Goal: Information Seeking & Learning: Learn about a topic

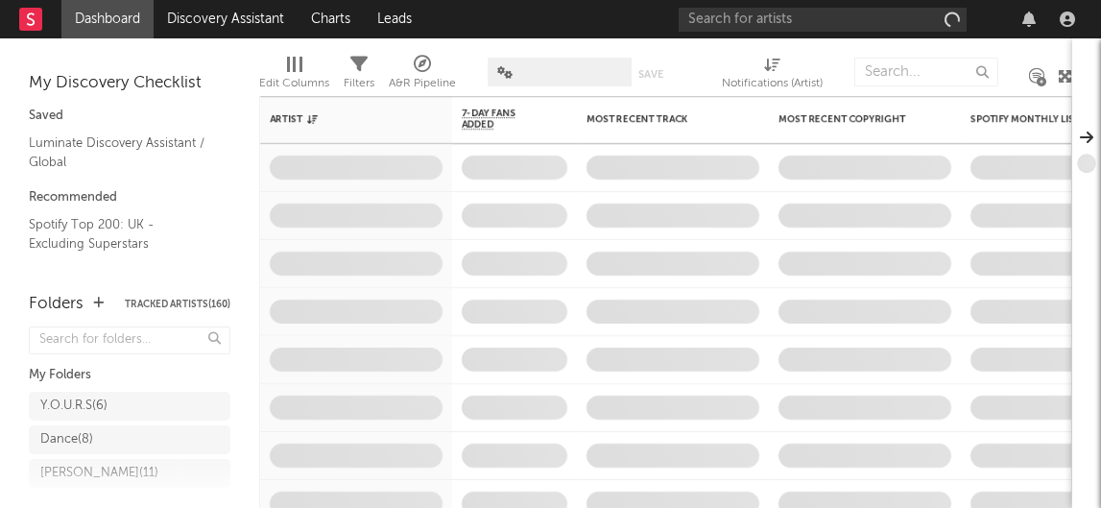
click at [1025, 14] on icon "button" at bounding box center [1029, 19] width 13 height 15
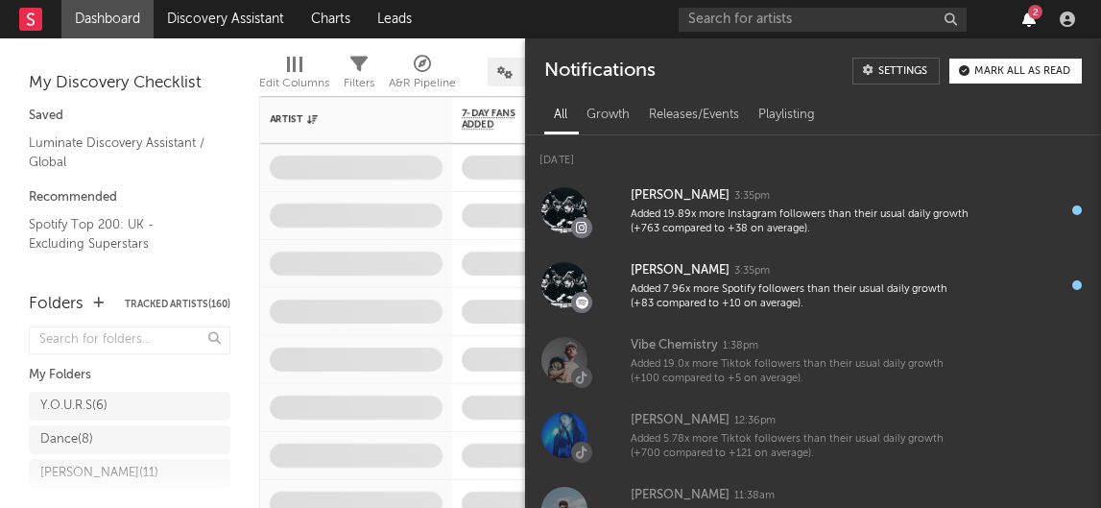
click at [1025, 20] on icon "button" at bounding box center [1029, 19] width 13 height 15
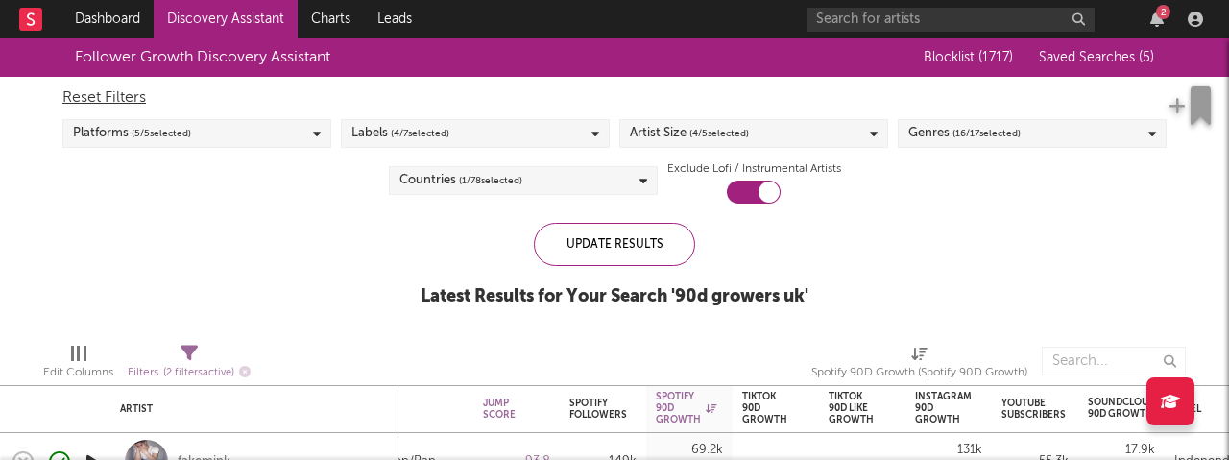
click at [1122, 34] on div "2" at bounding box center [1008, 19] width 403 height 38
click at [1122, 30] on div "2" at bounding box center [1008, 19] width 403 height 38
click at [1122, 18] on icon "button" at bounding box center [1156, 19] width 13 height 15
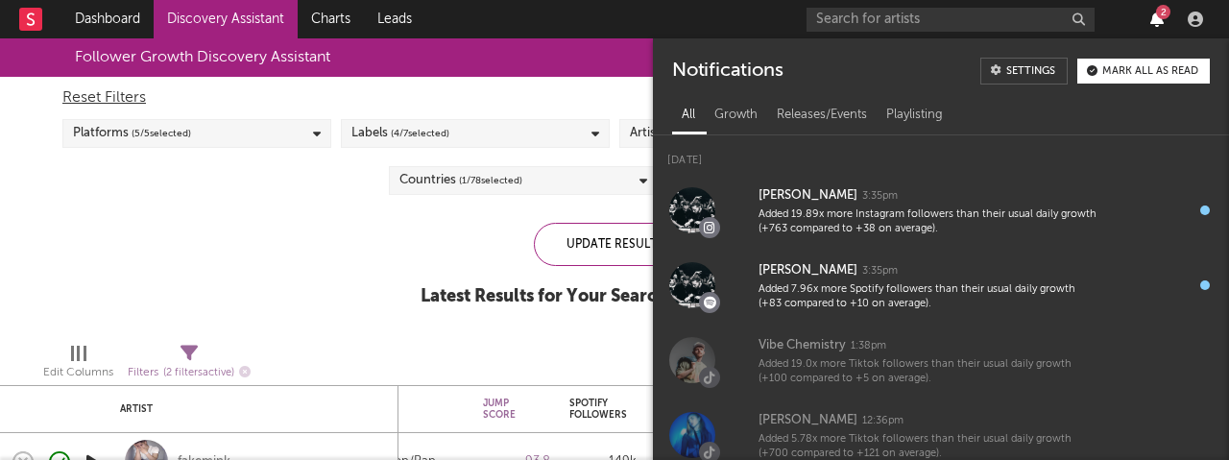
click at [1122, 21] on icon "button" at bounding box center [1156, 19] width 13 height 15
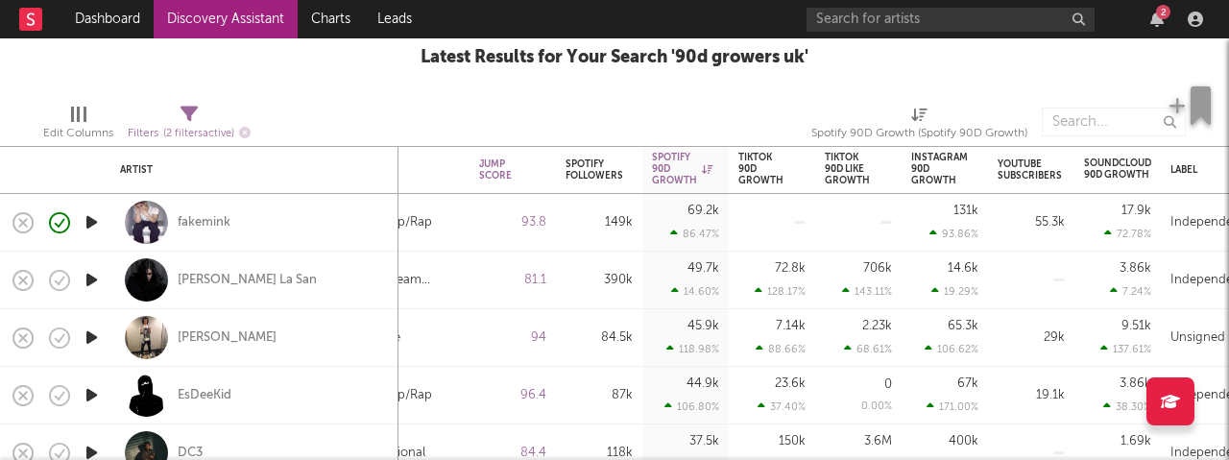
click at [1122, 18] on div "2" at bounding box center [1163, 12] width 14 height 14
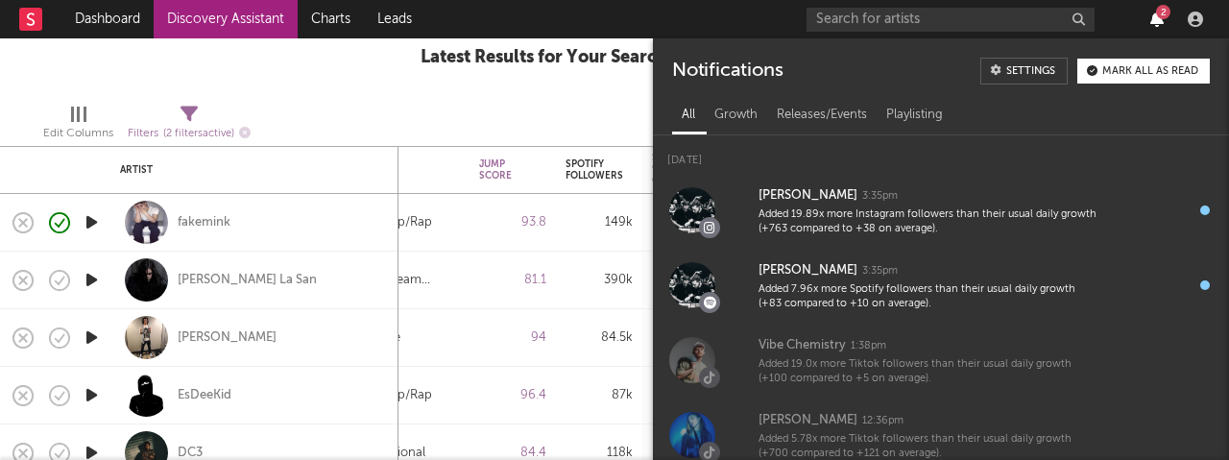
click at [1122, 23] on icon "button" at bounding box center [1156, 19] width 13 height 15
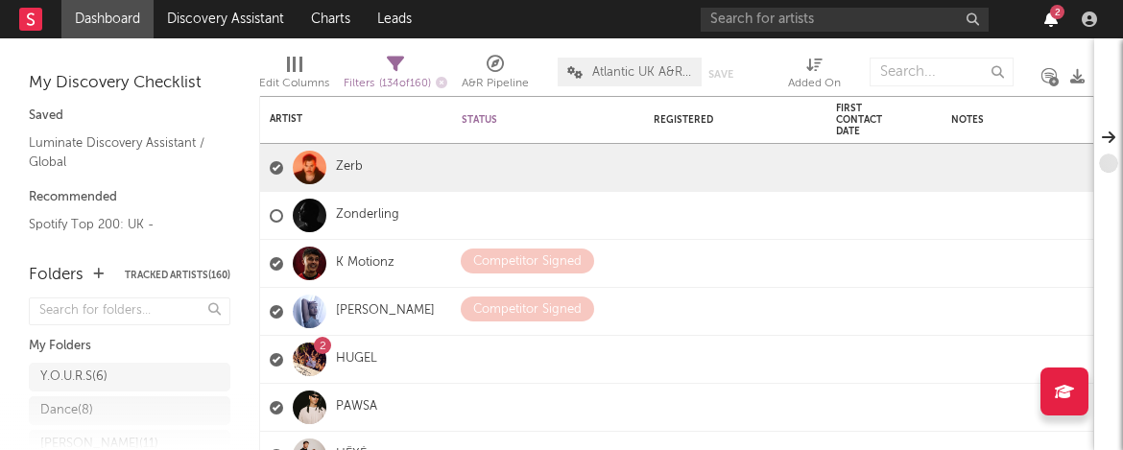
click at [1053, 24] on icon "button" at bounding box center [1051, 19] width 13 height 15
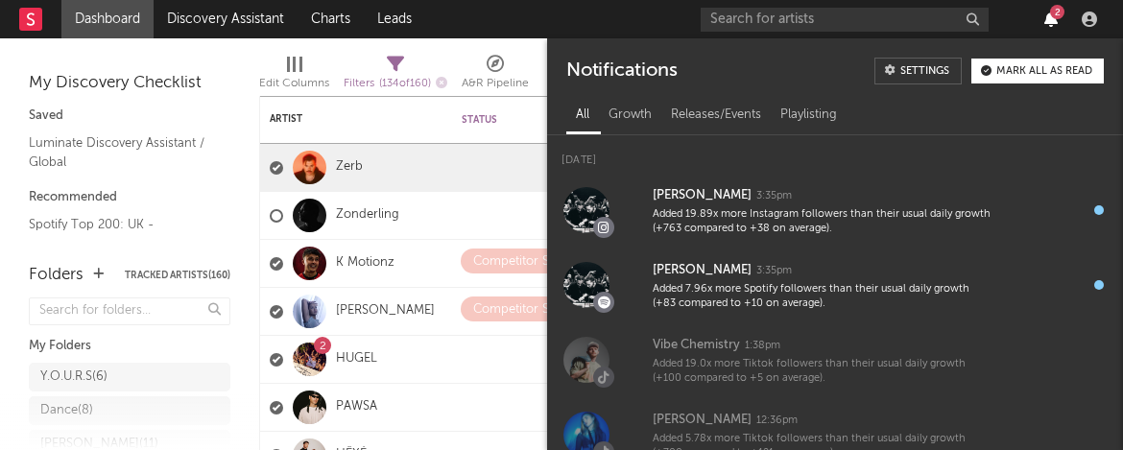
click at [1052, 24] on icon "button" at bounding box center [1051, 19] width 13 height 15
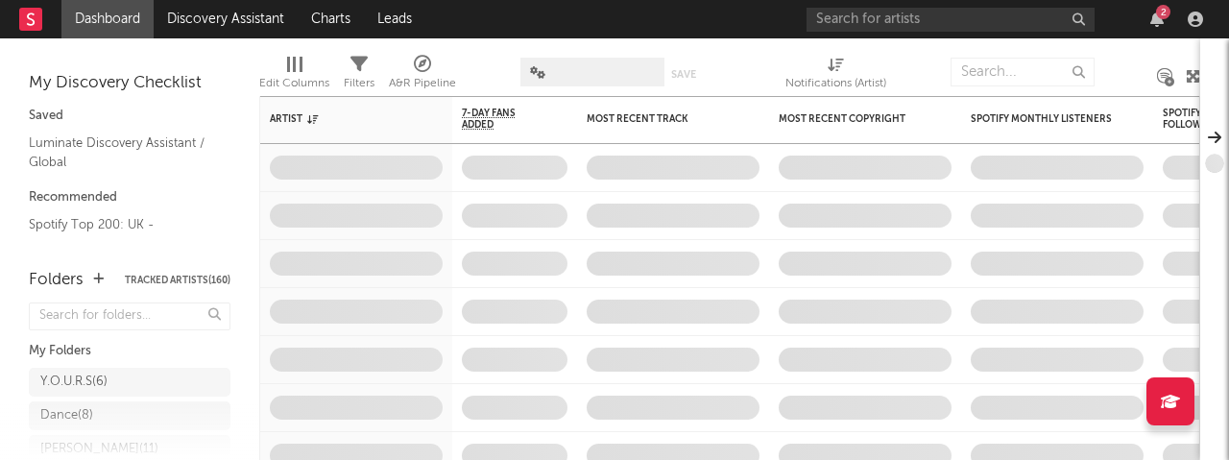
click at [1160, 16] on div "2" at bounding box center [1163, 12] width 14 height 14
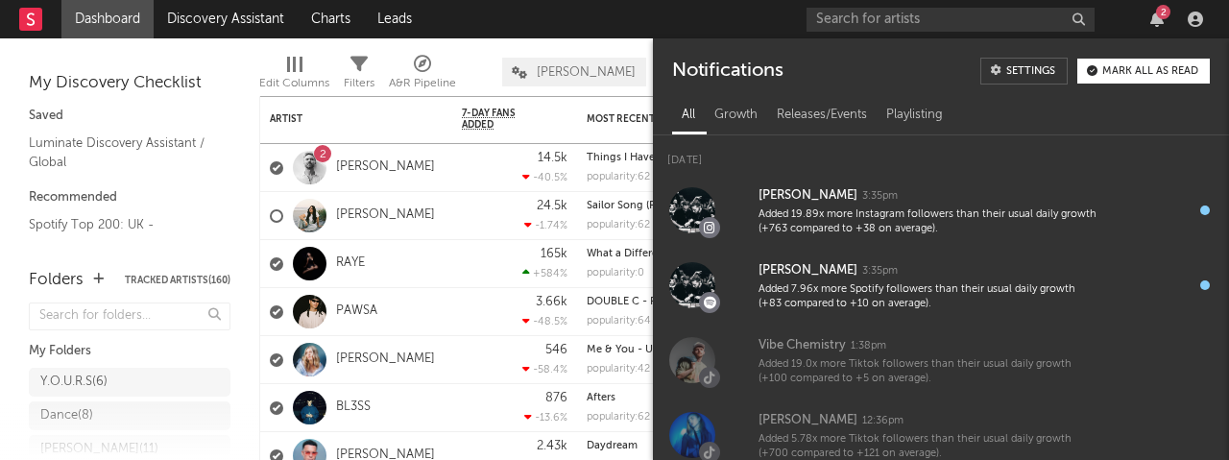
click at [1160, 16] on div "2" at bounding box center [1163, 12] width 14 height 14
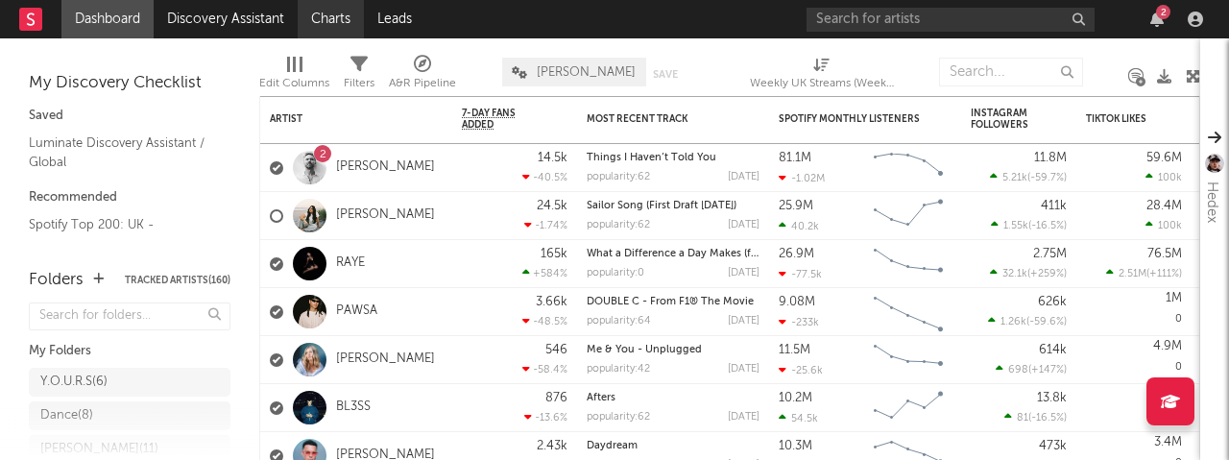
click at [338, 23] on link "Charts" at bounding box center [331, 19] width 66 height 38
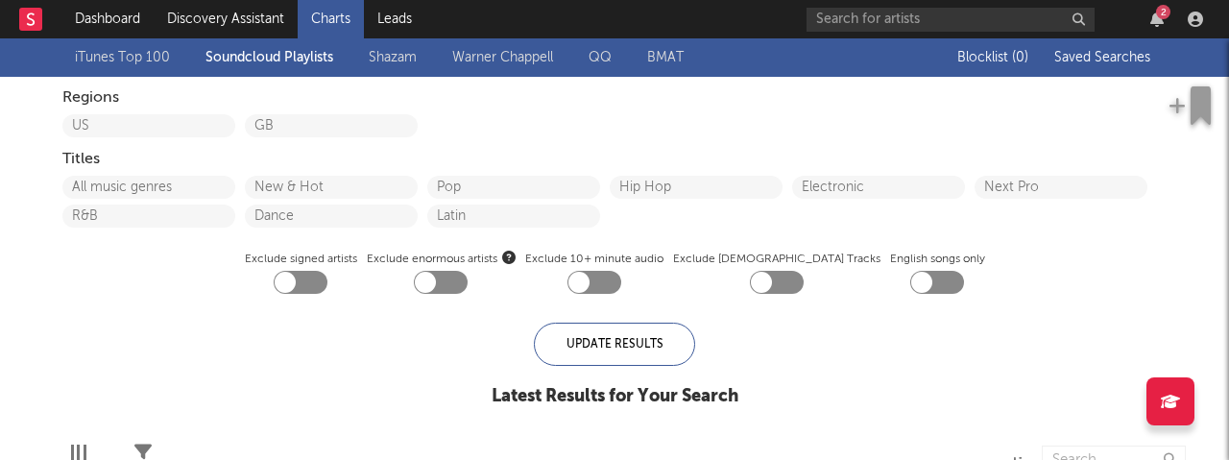
checkbox input "true"
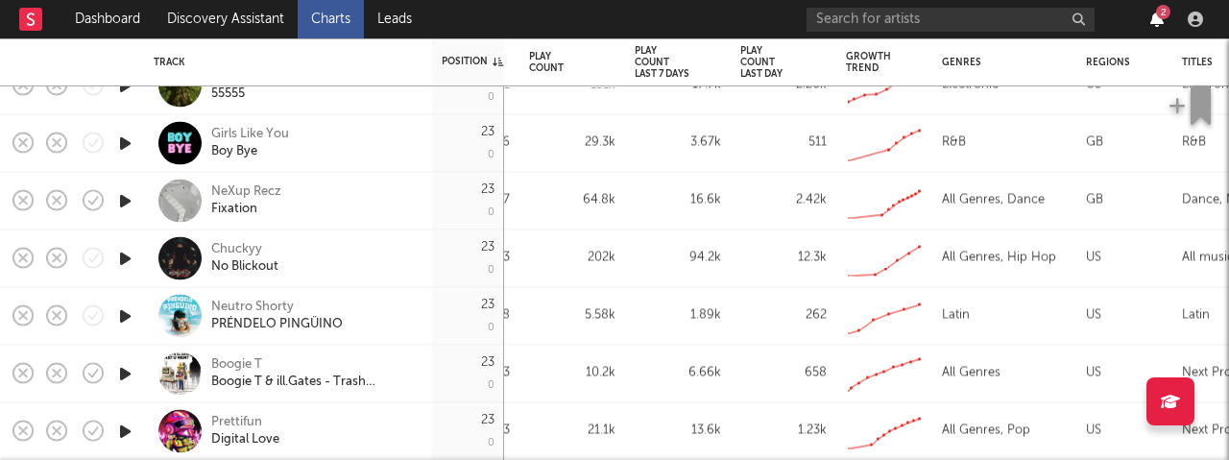
click at [1156, 22] on icon "button" at bounding box center [1156, 19] width 13 height 15
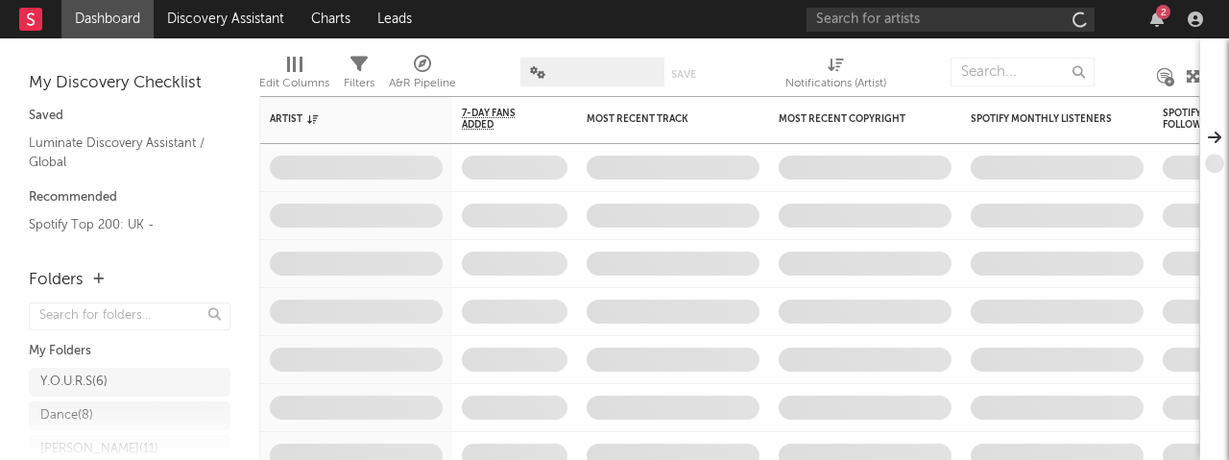
click at [1157, 13] on div "2" at bounding box center [1163, 12] width 14 height 14
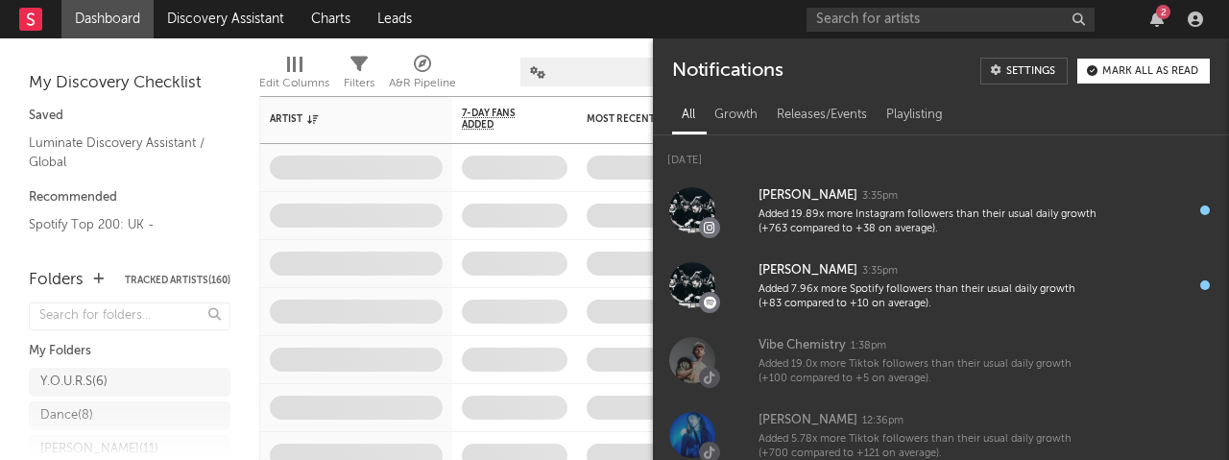
click at [1157, 13] on div "2" at bounding box center [1163, 12] width 14 height 14
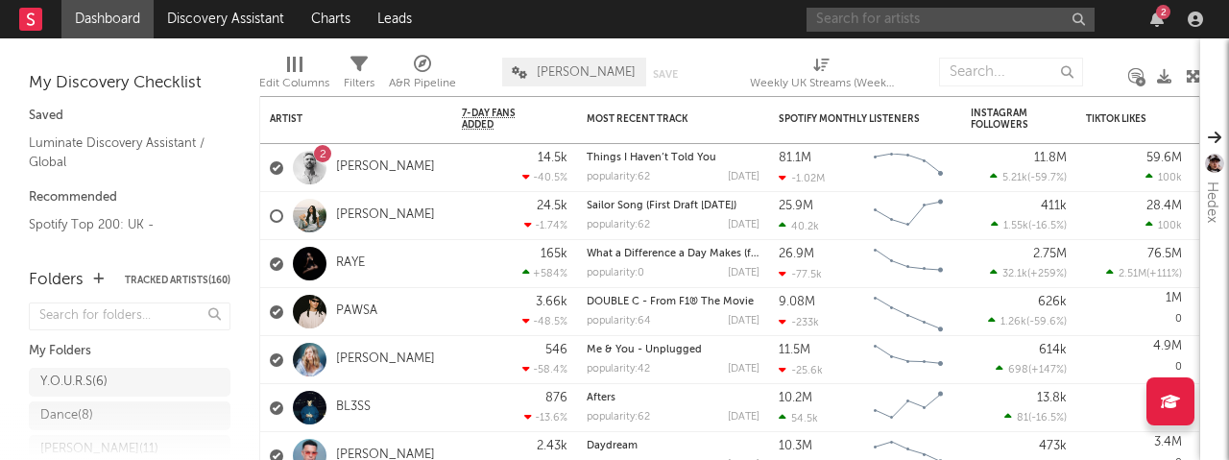
click at [909, 13] on input "text" at bounding box center [951, 20] width 288 height 24
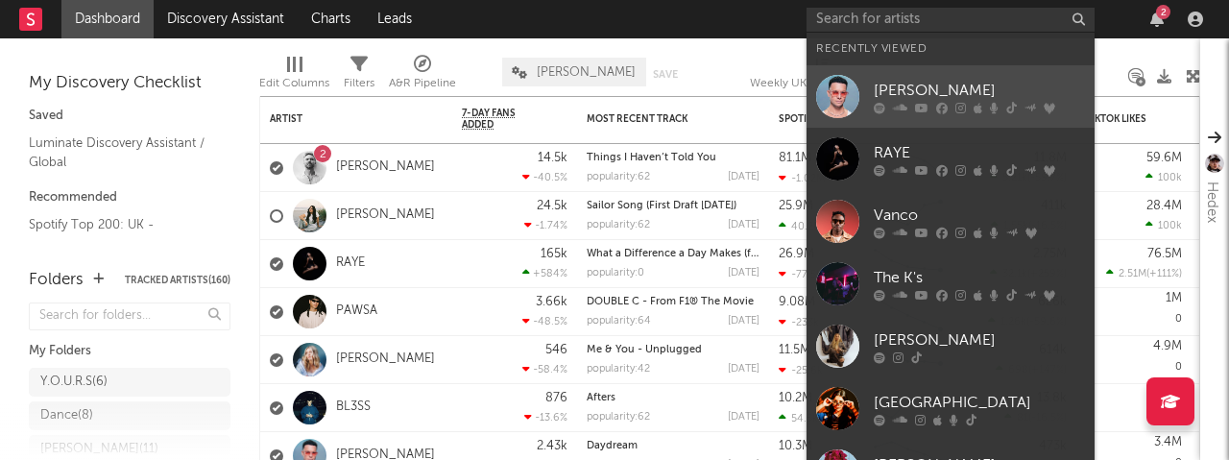
click at [908, 87] on div "[PERSON_NAME]" at bounding box center [979, 90] width 211 height 23
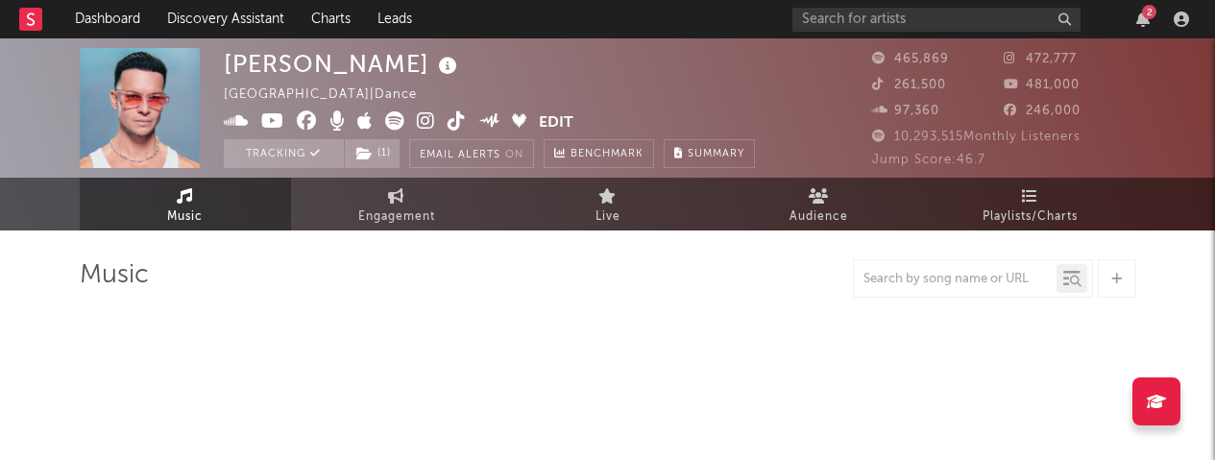
select select "6m"
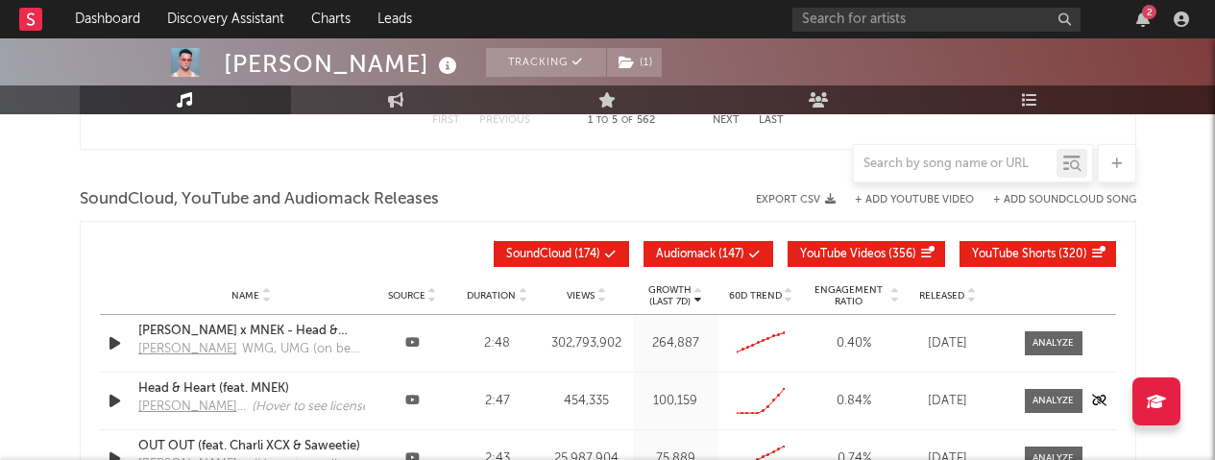
scroll to position [2142, 0]
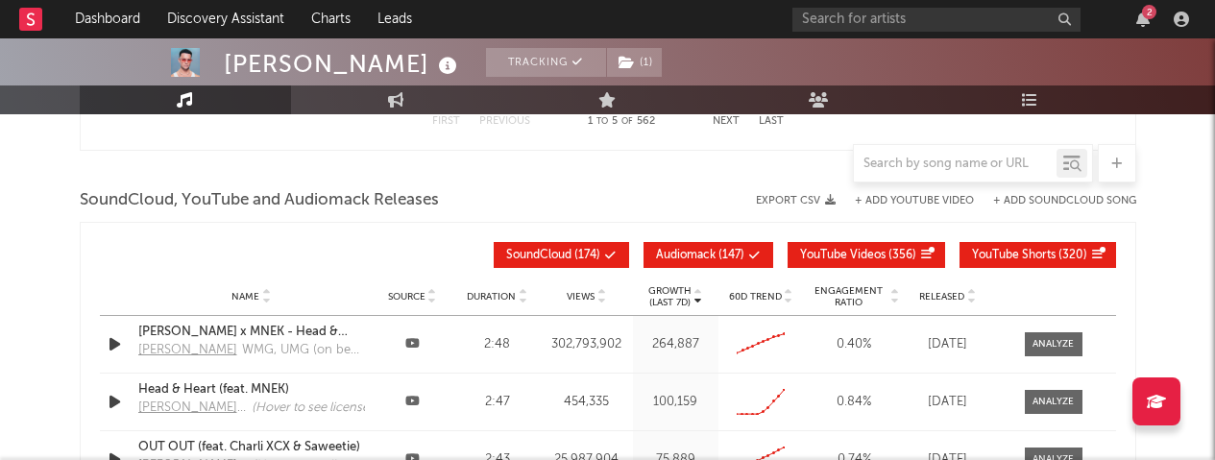
click at [559, 255] on span "SoundCloud" at bounding box center [538, 256] width 65 height 12
click at [976, 261] on button "YouTube Shorts ( 320 )" at bounding box center [1037, 255] width 157 height 26
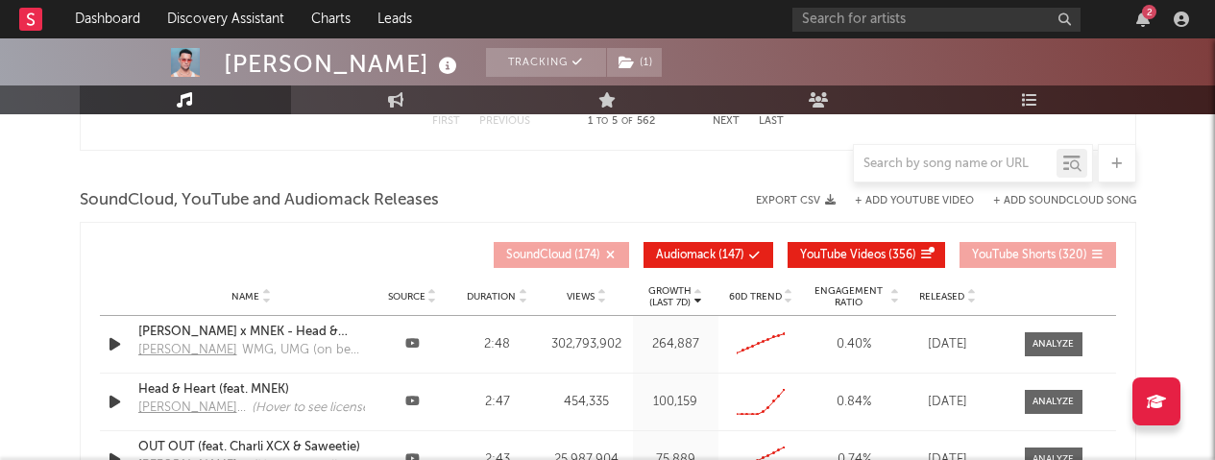
click at [708, 254] on span "Audiomack" at bounding box center [686, 256] width 60 height 12
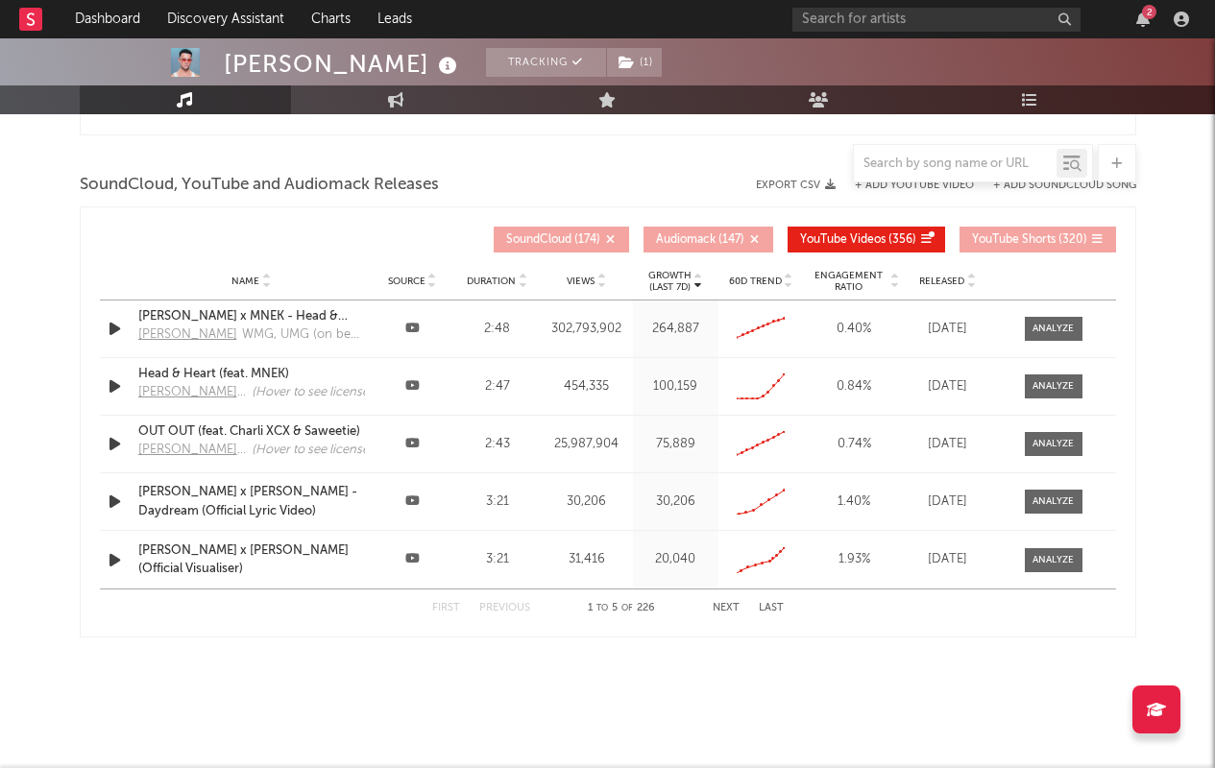
scroll to position [2154, 0]
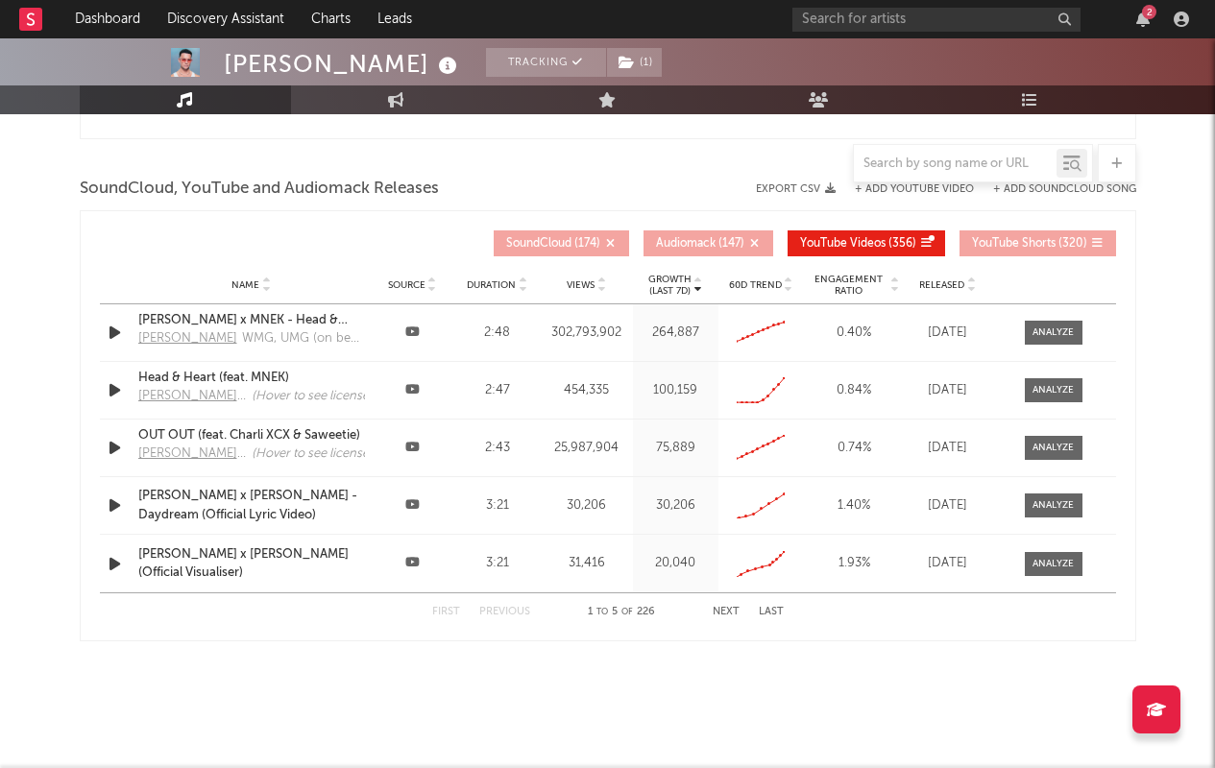
click at [719, 459] on button "Next" at bounding box center [725, 612] width 27 height 11
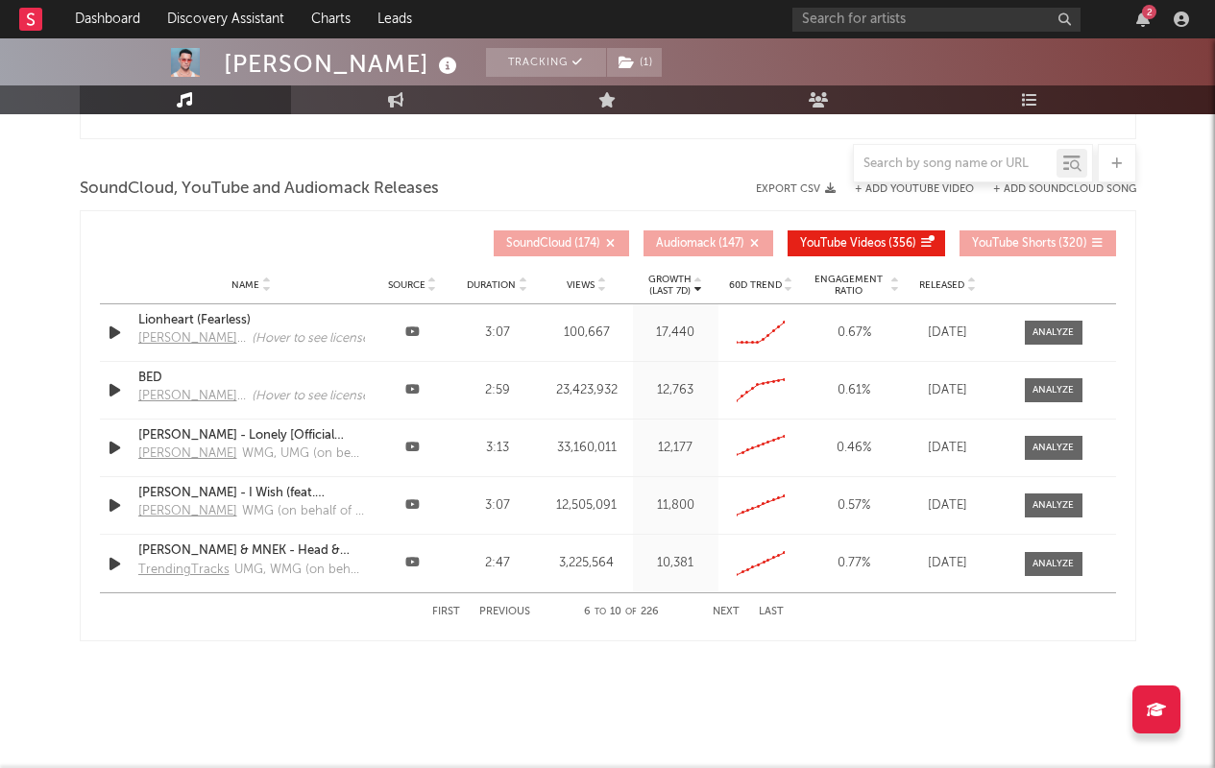
click at [719, 459] on button "Next" at bounding box center [725, 612] width 27 height 11
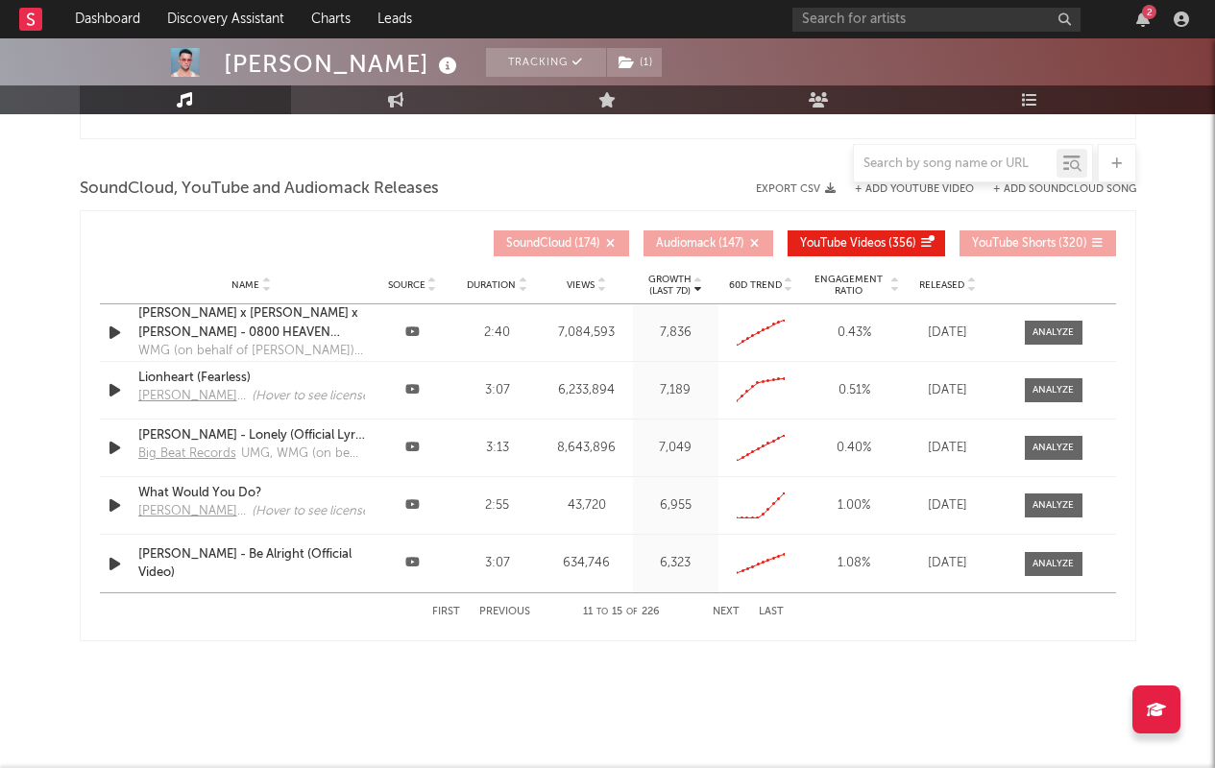
click at [453, 459] on button "First" at bounding box center [446, 612] width 28 height 11
